Goal: Complete Application Form: Complete application form

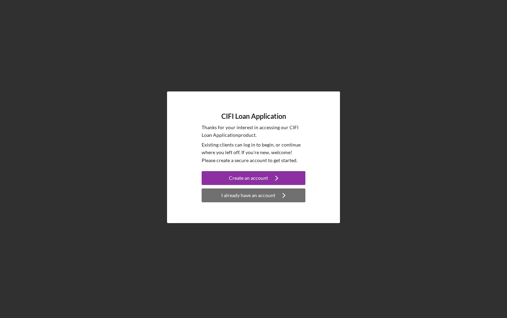
click at [262, 198] on div "I already have an account" at bounding box center [248, 195] width 54 height 14
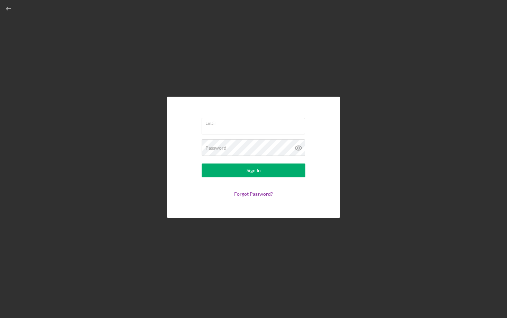
type input "[EMAIL_ADDRESS][DOMAIN_NAME]"
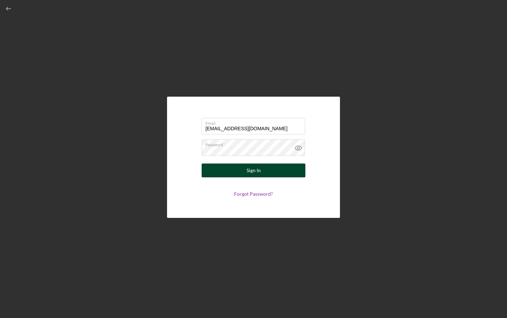
click at [253, 170] on div "Sign In" at bounding box center [254, 170] width 14 height 14
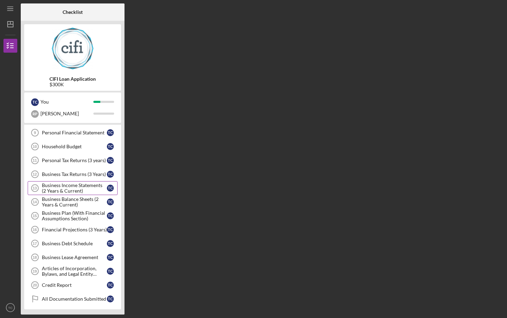
scroll to position [126, 0]
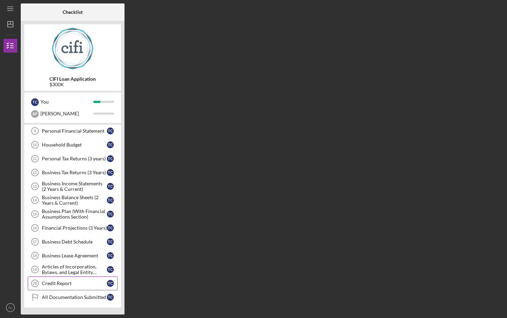
click at [56, 282] on div "Credit Report" at bounding box center [74, 283] width 65 height 6
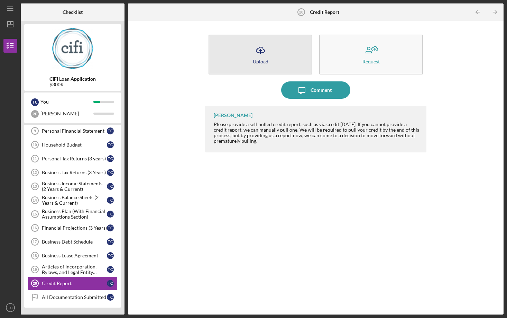
click at [260, 51] on icon "Icon/Upload" at bounding box center [260, 50] width 17 height 17
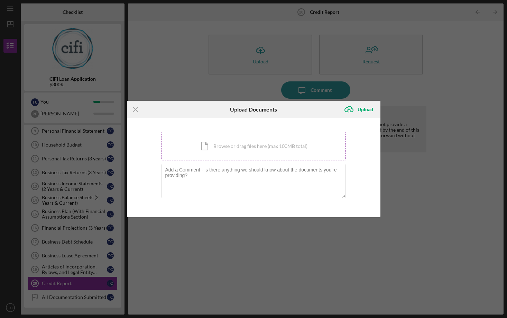
click at [248, 153] on div "Icon/Document Browse or drag files here (max 100MB total) Tap to choose files o…" at bounding box center [254, 146] width 184 height 28
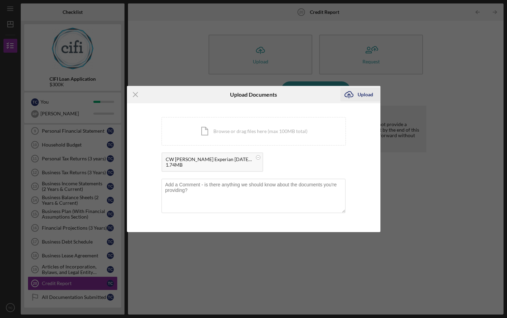
click at [368, 94] on div "Upload" at bounding box center [366, 95] width 16 height 14
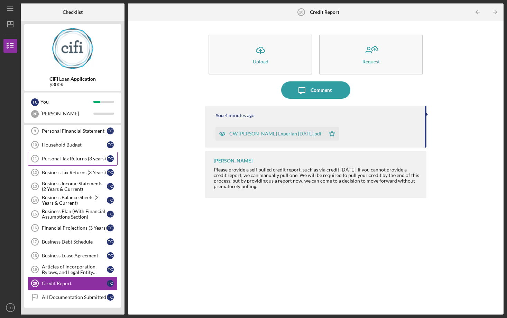
click at [52, 157] on div "Personal Tax Returns (3 years)" at bounding box center [74, 159] width 65 height 6
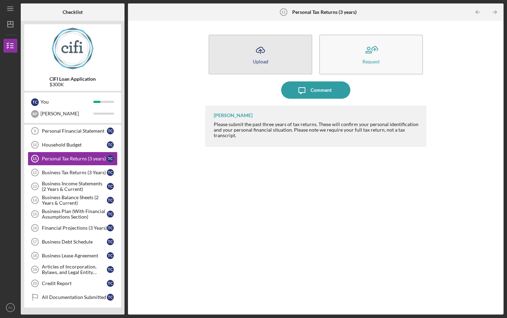
click at [260, 53] on icon "Icon/Upload" at bounding box center [260, 50] width 17 height 17
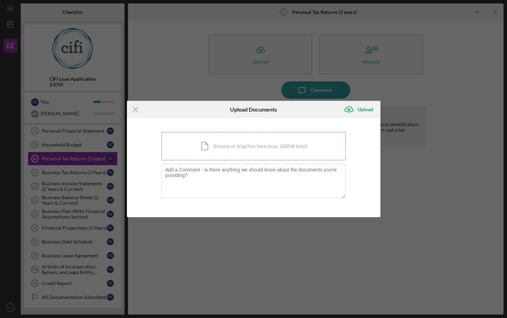
click at [219, 150] on div "Icon/Document Browse or drag files here (max 100MB total) Tap to choose files o…" at bounding box center [254, 146] width 184 height 28
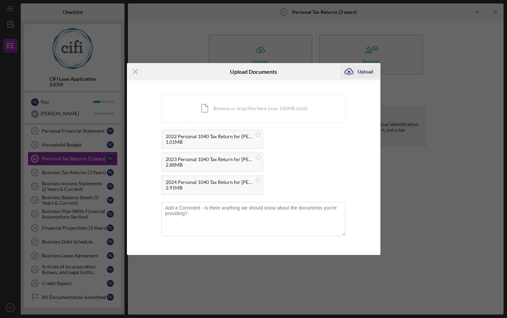
click at [364, 71] on div "Upload" at bounding box center [366, 72] width 16 height 14
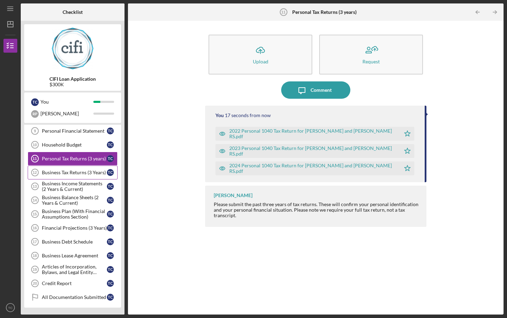
click at [57, 173] on div "Business Tax Returns (3 Years)" at bounding box center [74, 173] width 65 height 6
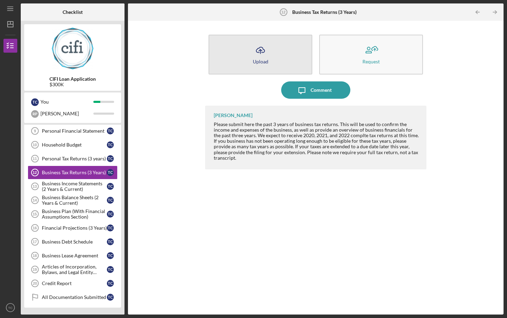
click at [259, 53] on icon "Icon/Upload" at bounding box center [260, 50] width 17 height 17
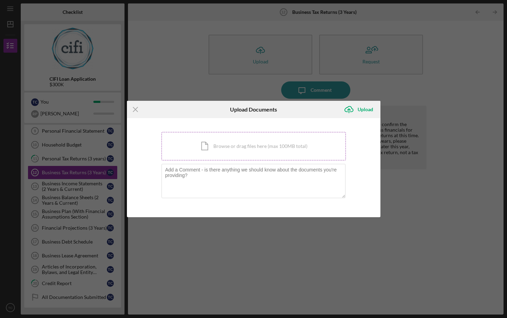
click at [229, 144] on div "Icon/Document Browse or drag files here (max 100MB total) Tap to choose files o…" at bounding box center [254, 146] width 184 height 28
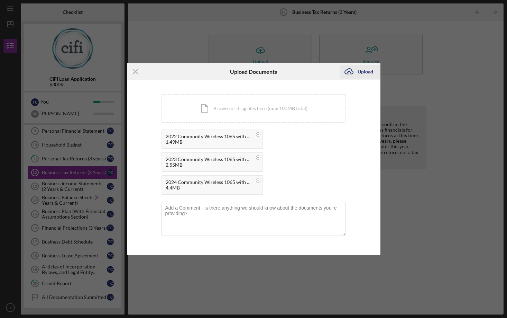
click at [359, 71] on div "Upload" at bounding box center [366, 72] width 16 height 14
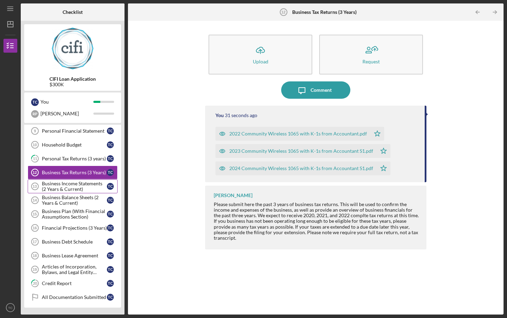
click at [60, 185] on div "Business Income Statements (2 Years & Current)" at bounding box center [74, 186] width 65 height 11
